Goal: Contribute content: Contribute content

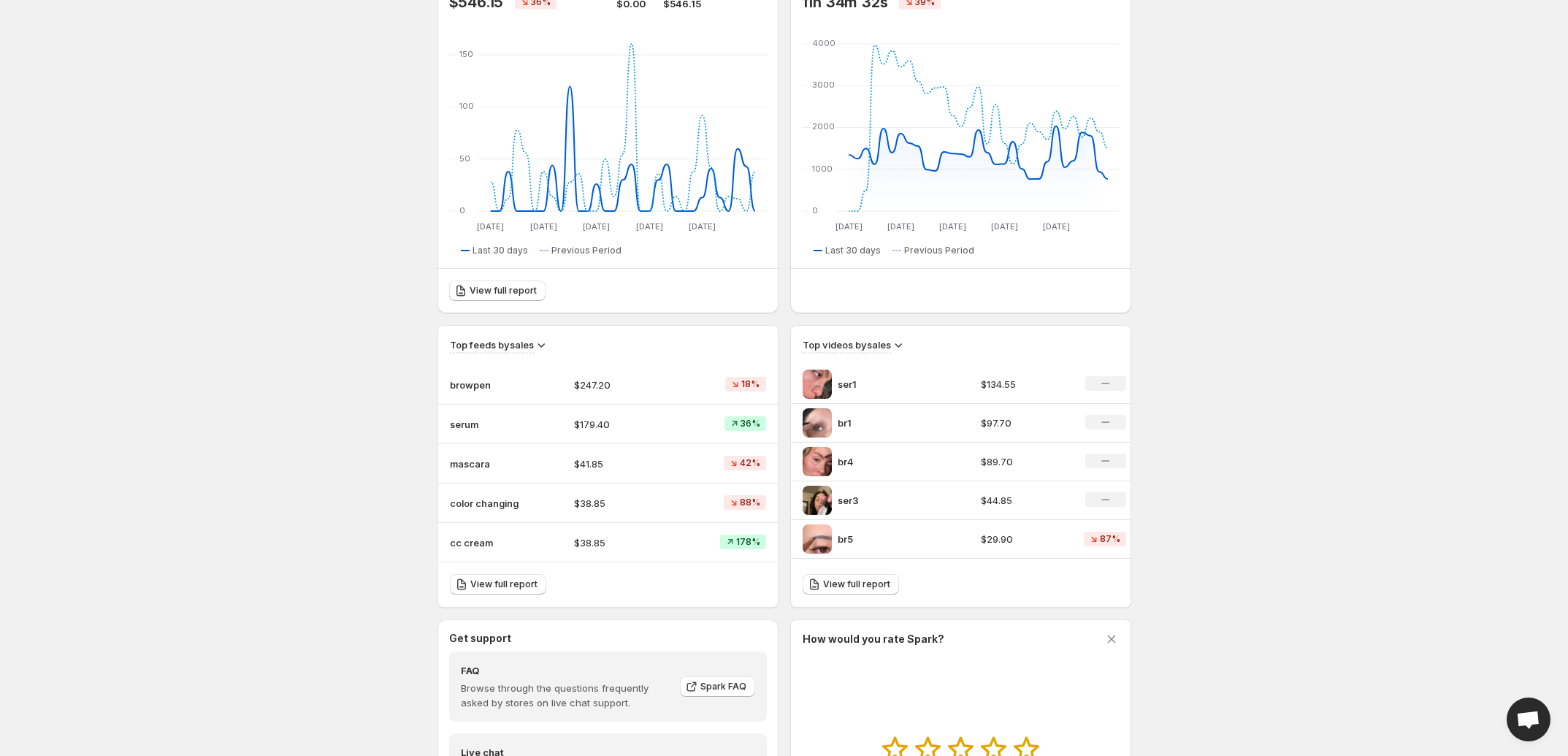
scroll to position [190, 0]
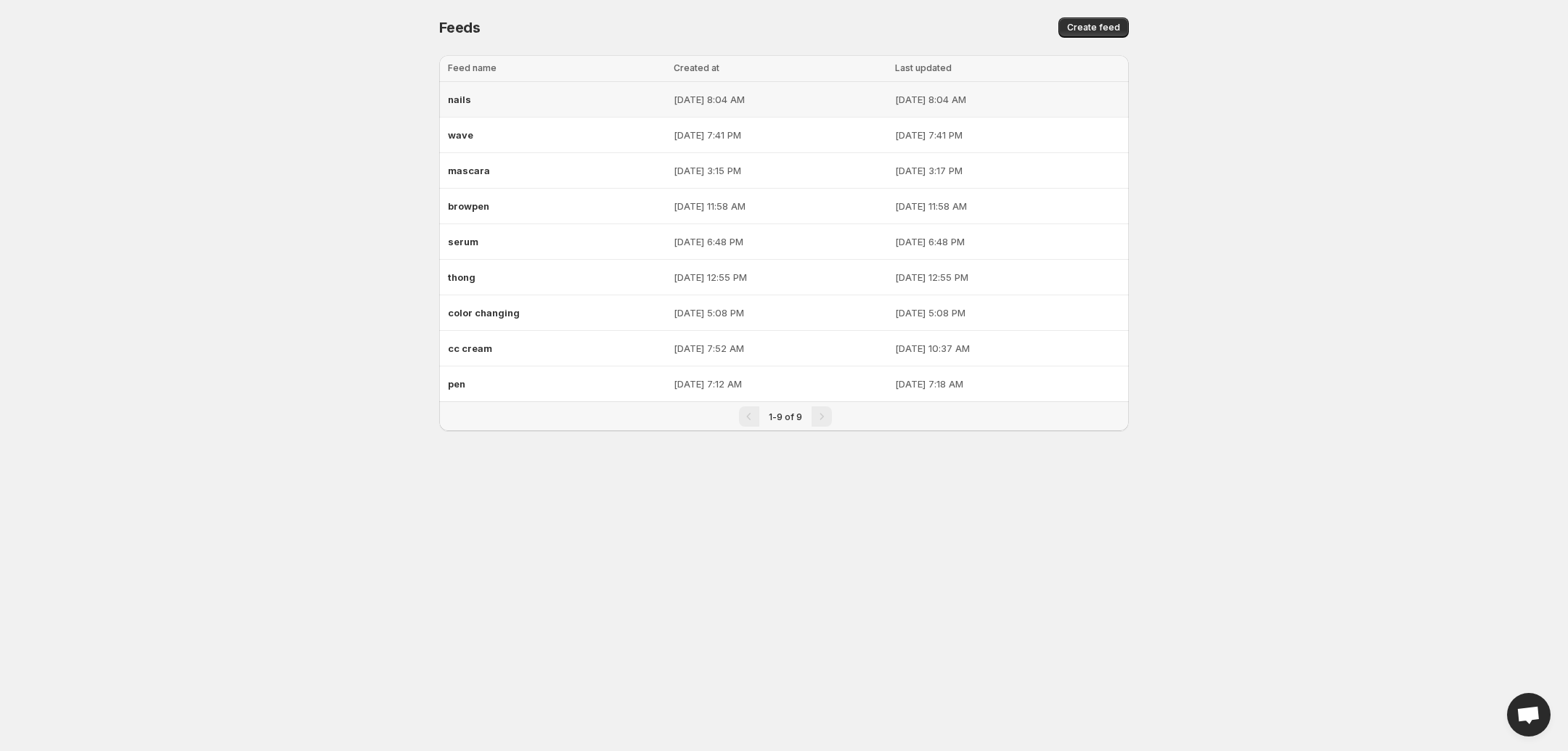
click at [506, 109] on div "nails" at bounding box center [556, 100] width 217 height 26
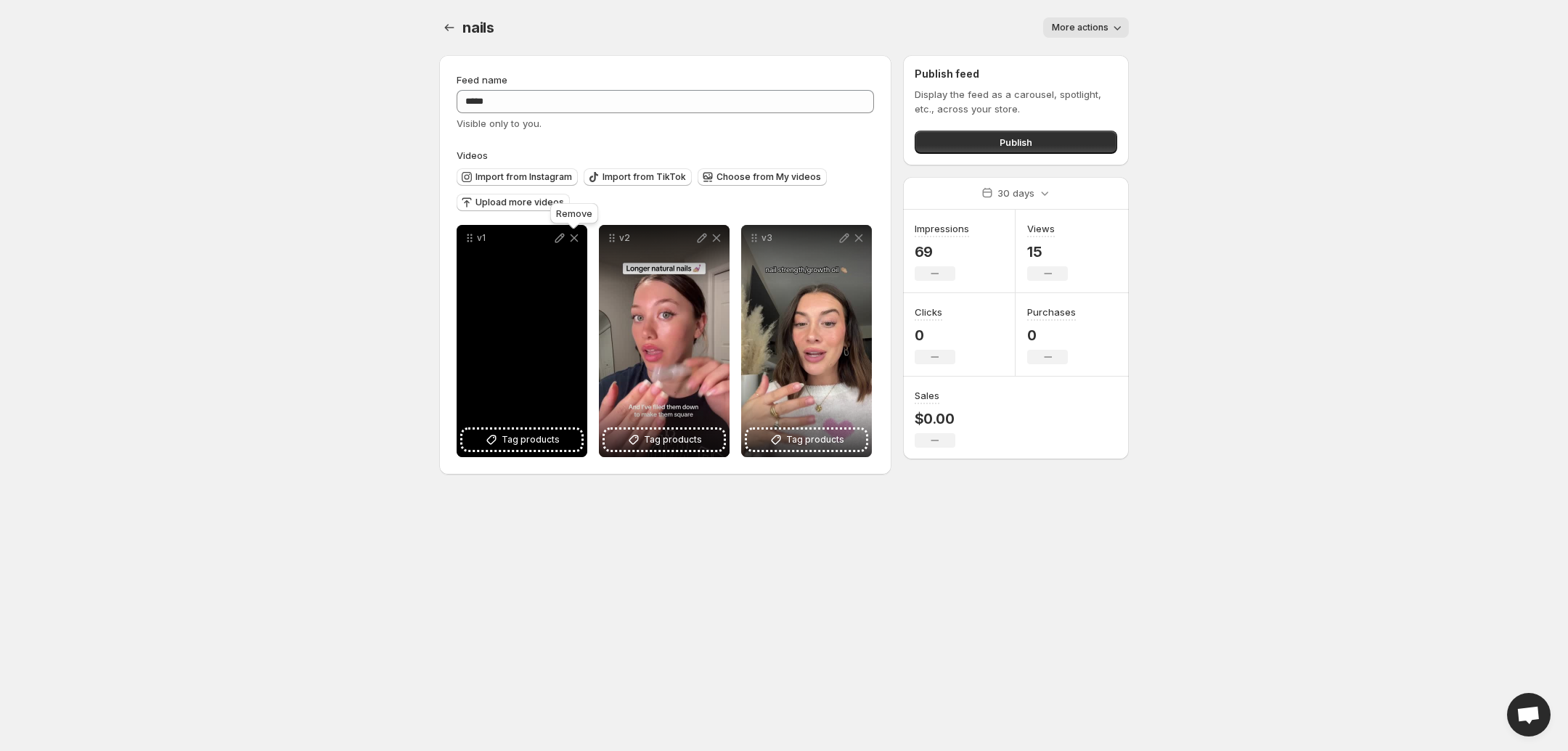
click at [574, 241] on icon at bounding box center [574, 238] width 15 height 15
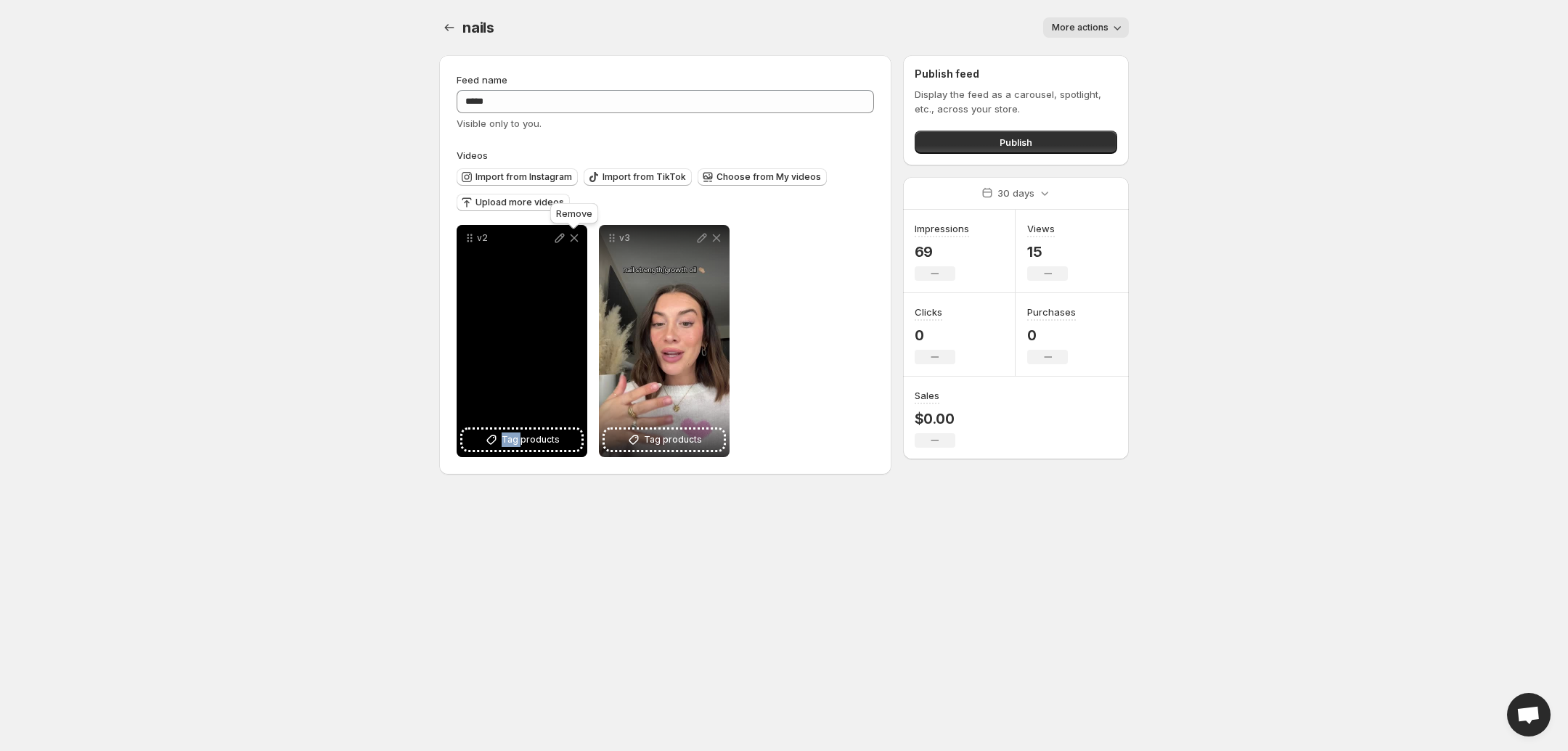
click at [574, 241] on icon at bounding box center [574, 238] width 15 height 15
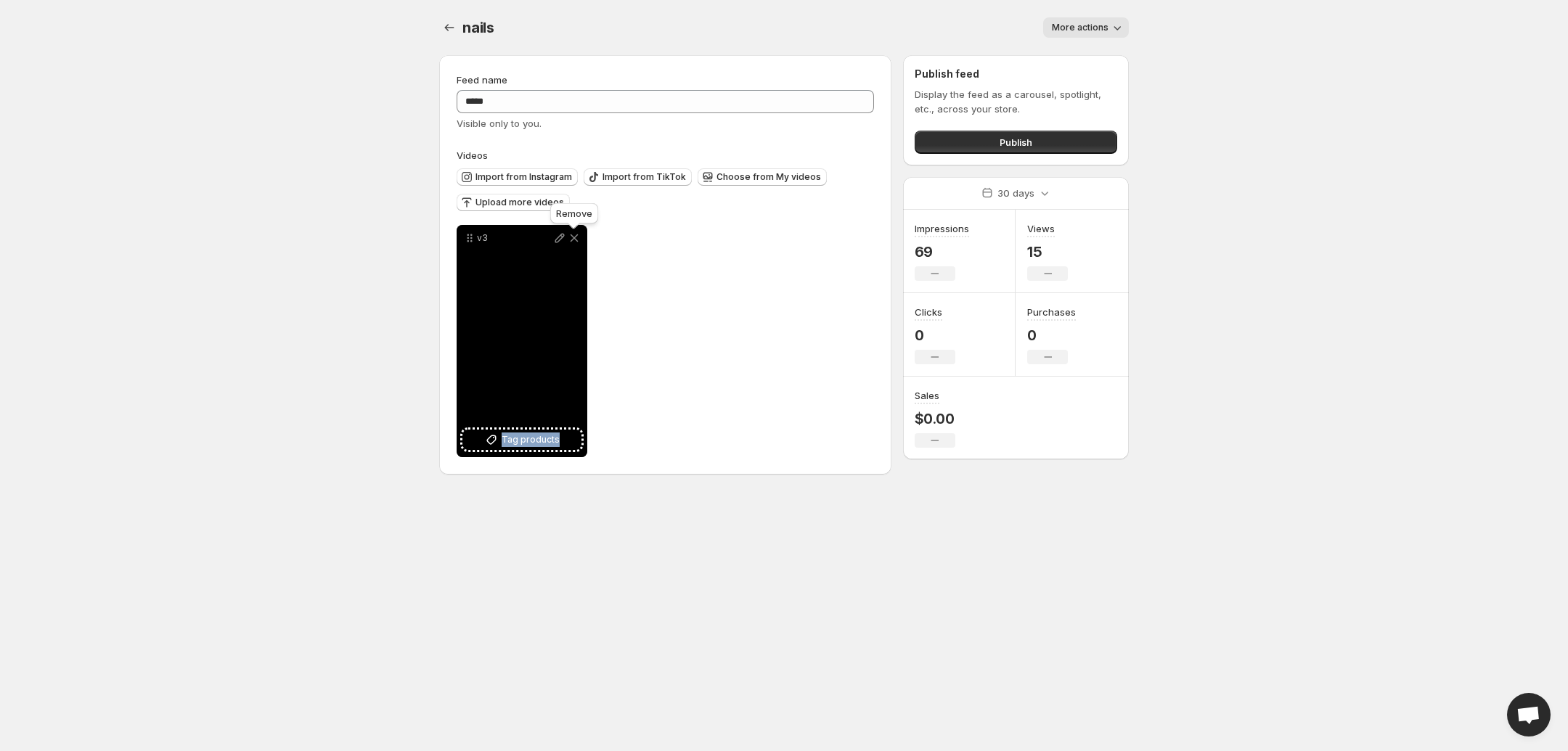
click at [574, 241] on icon at bounding box center [574, 238] width 15 height 15
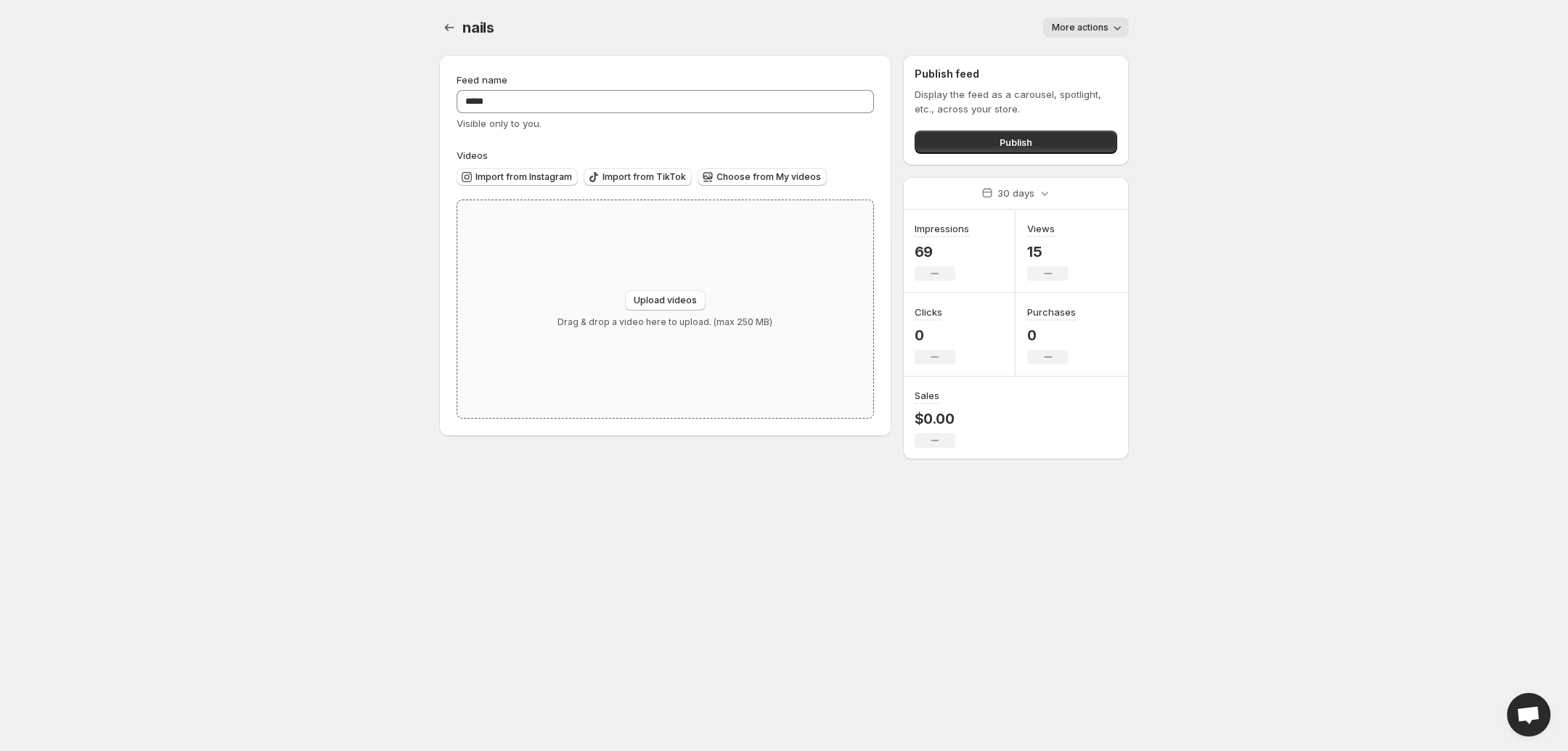
click at [592, 264] on div "Upload videos Drag & drop a video here to upload. (max 250 MB)" at bounding box center [665, 309] width 416 height 218
type input "**********"
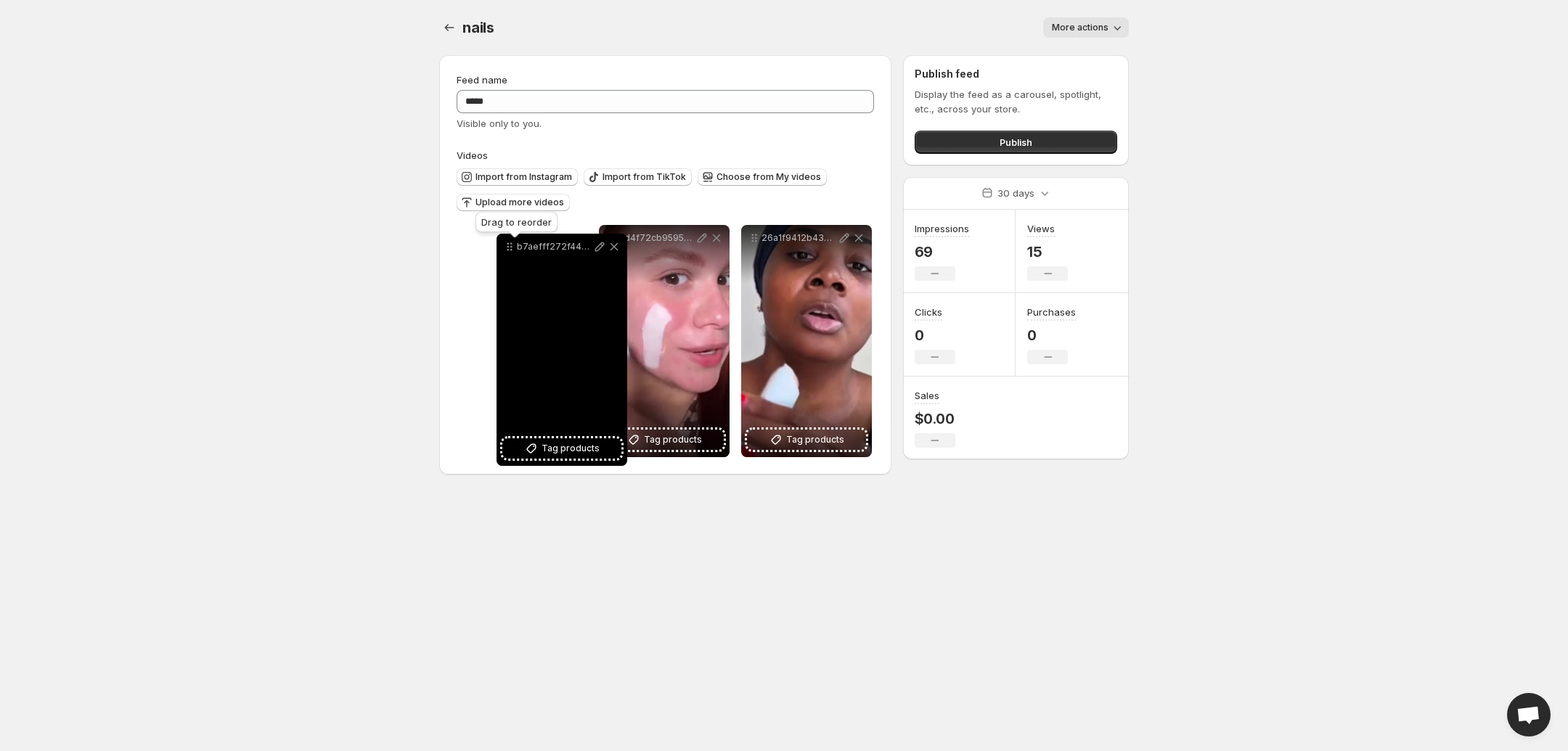
drag, startPoint x: 753, startPoint y: 245, endPoint x: 508, endPoint y: 254, distance: 245.2
click at [508, 254] on icon at bounding box center [510, 247] width 15 height 15
